Goal: Find specific page/section: Find specific page/section

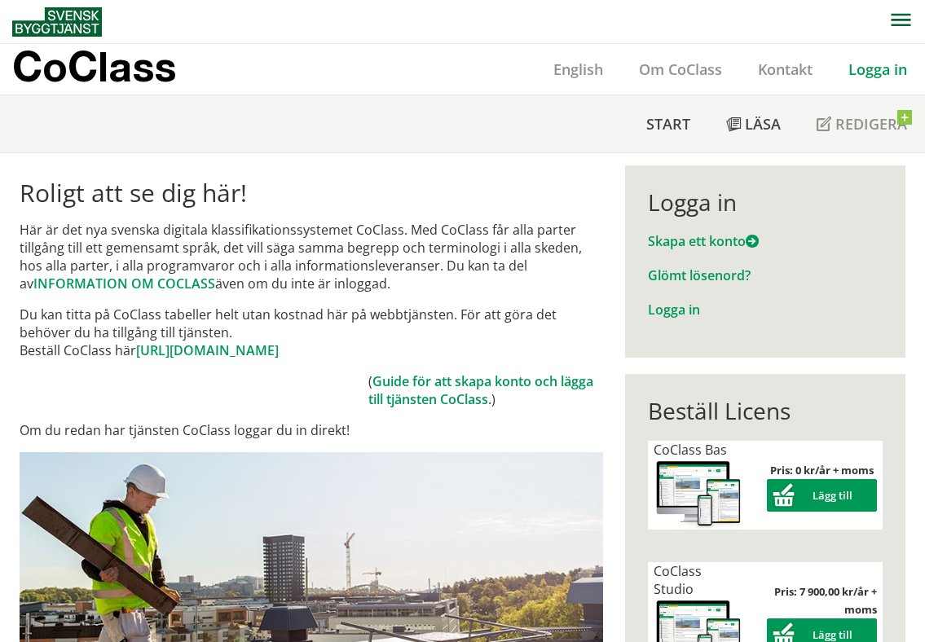
click at [874, 72] on link "Logga in" at bounding box center [877, 69] width 95 height 20
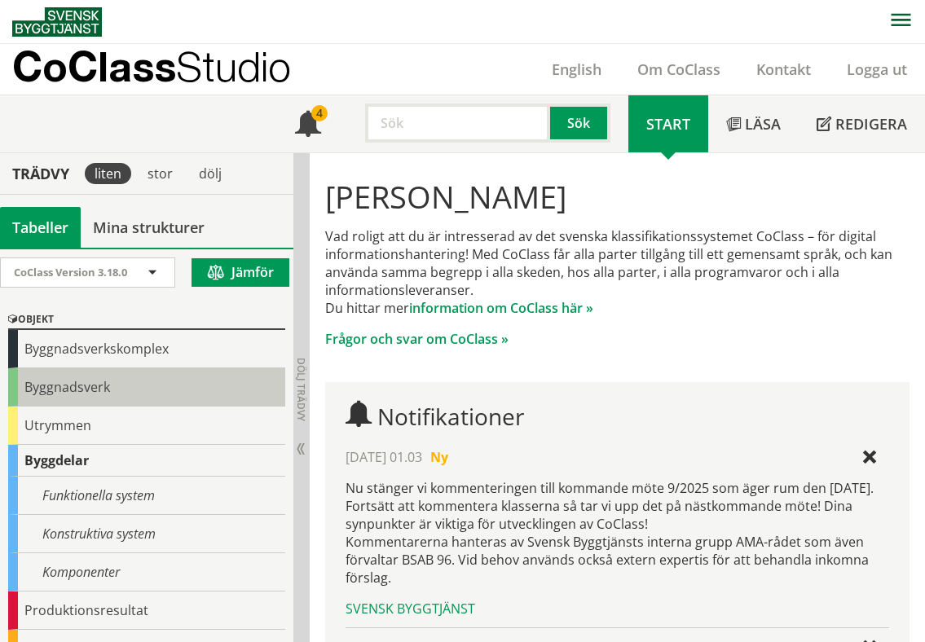
click at [59, 379] on div "Byggnadsverk" at bounding box center [146, 387] width 277 height 38
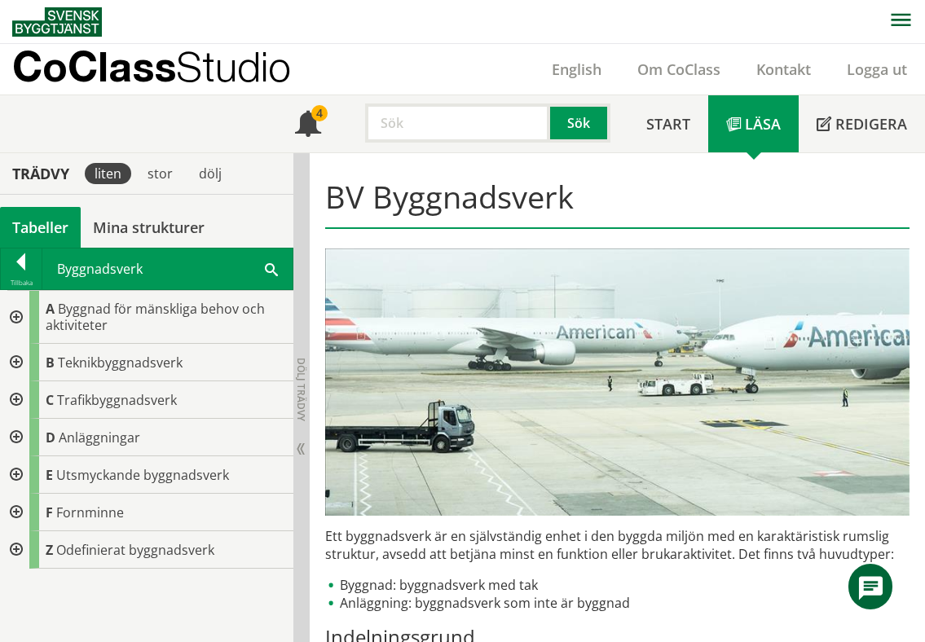
click at [21, 316] on div at bounding box center [14, 317] width 29 height 53
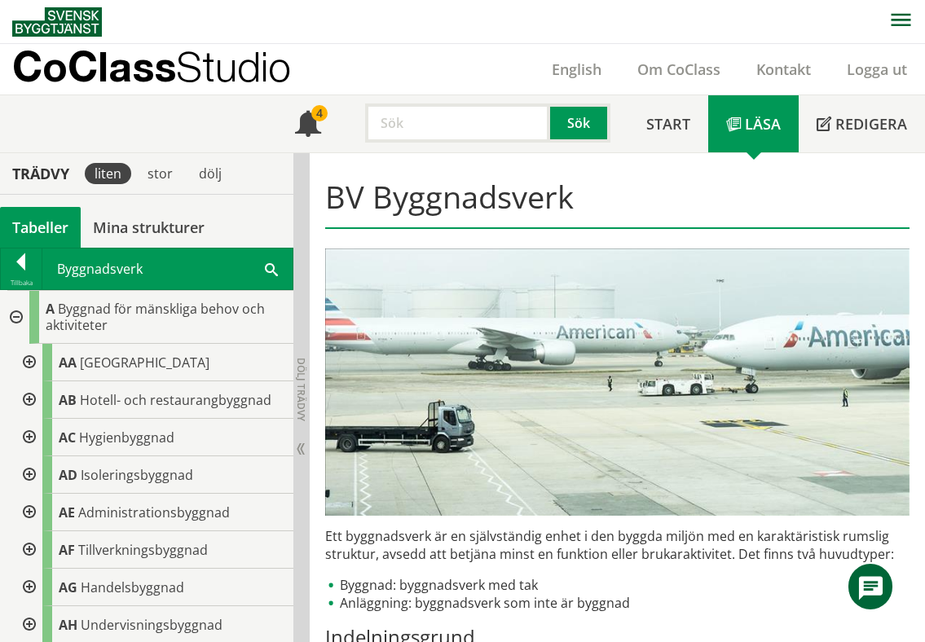
click at [21, 316] on div at bounding box center [14, 317] width 29 height 53
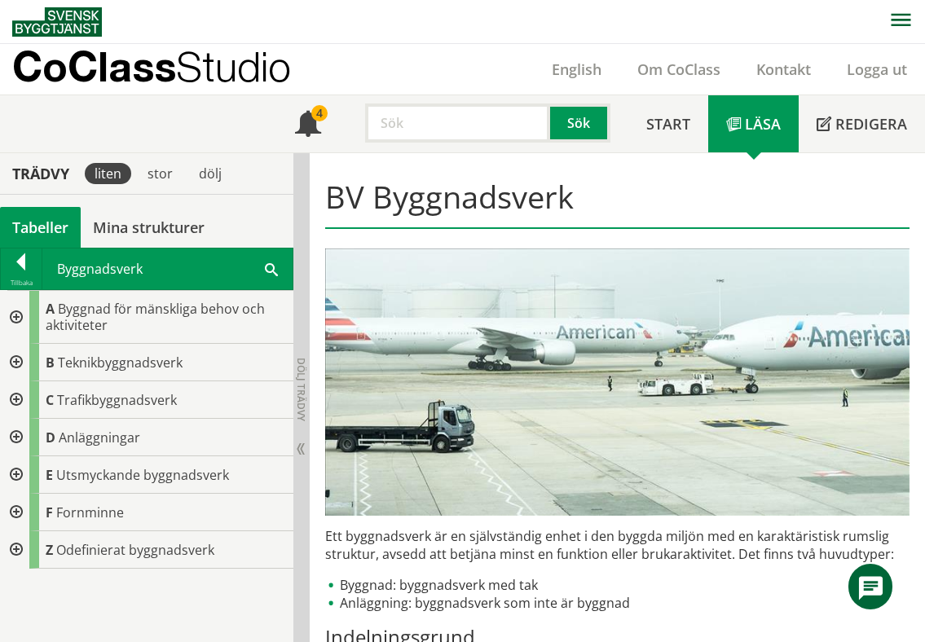
click at [17, 431] on div at bounding box center [14, 437] width 29 height 37
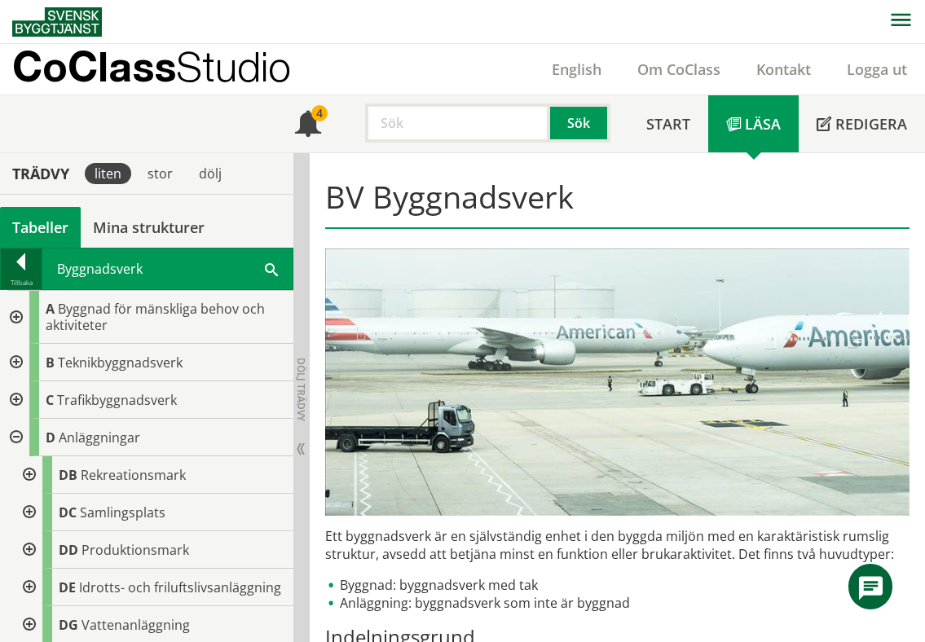
click at [24, 258] on div at bounding box center [21, 264] width 41 height 23
